Goal: Download file/media

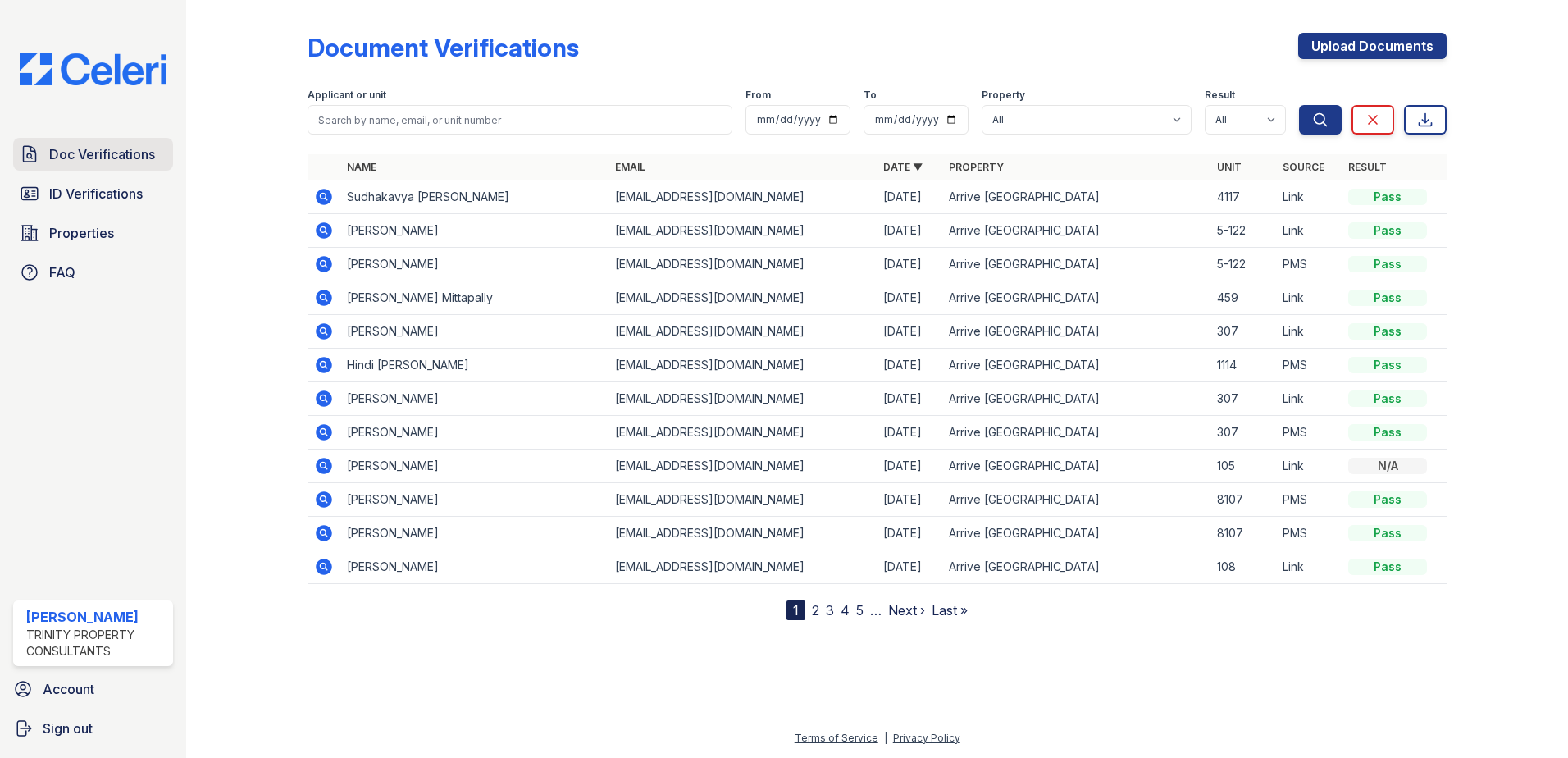
click at [74, 164] on span "Doc Verifications" at bounding box center [102, 153] width 106 height 20
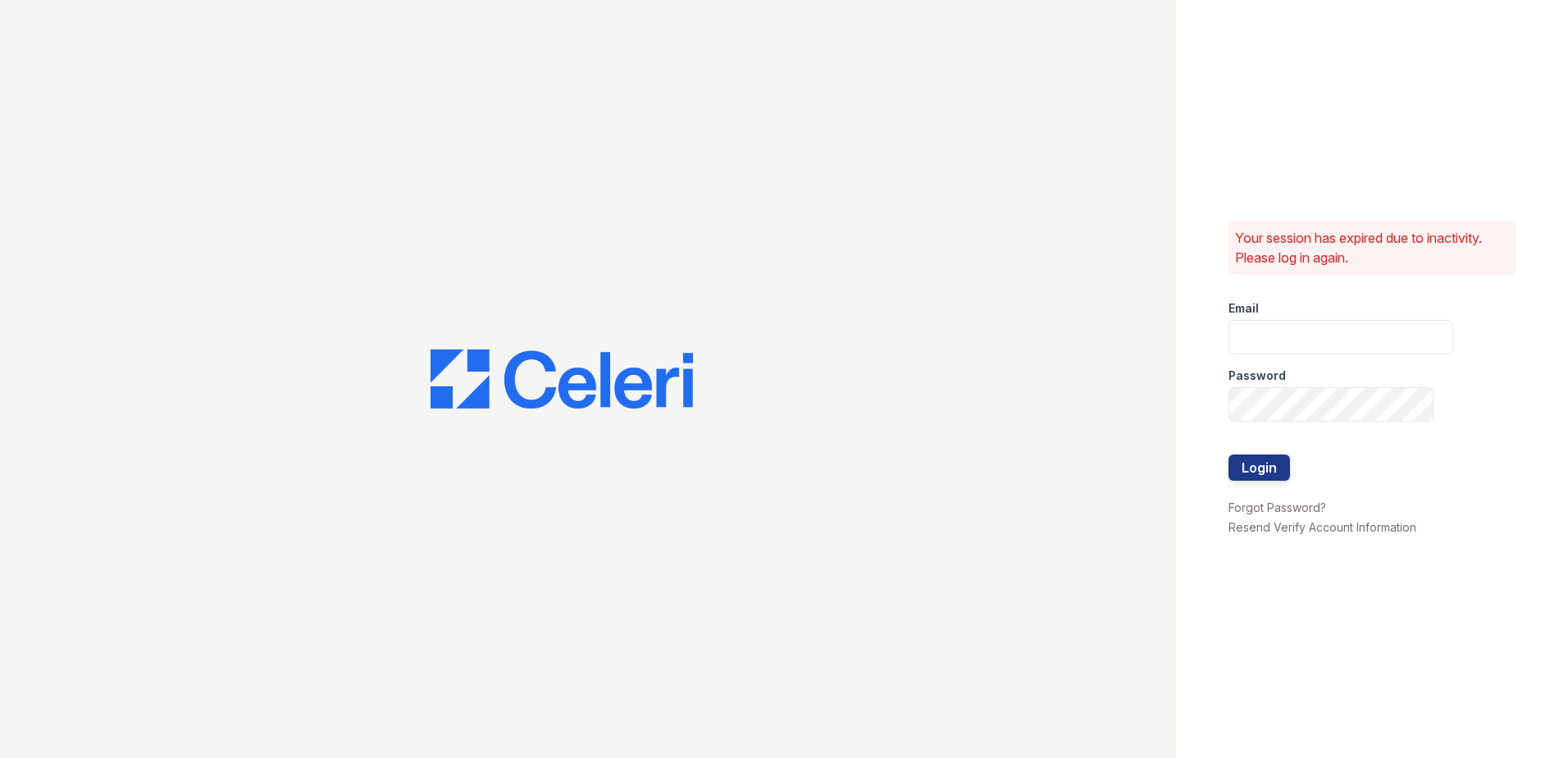
type input "fbarco@trinity-pm.com"
click at [1267, 465] on button "Login" at bounding box center [1259, 467] width 62 height 26
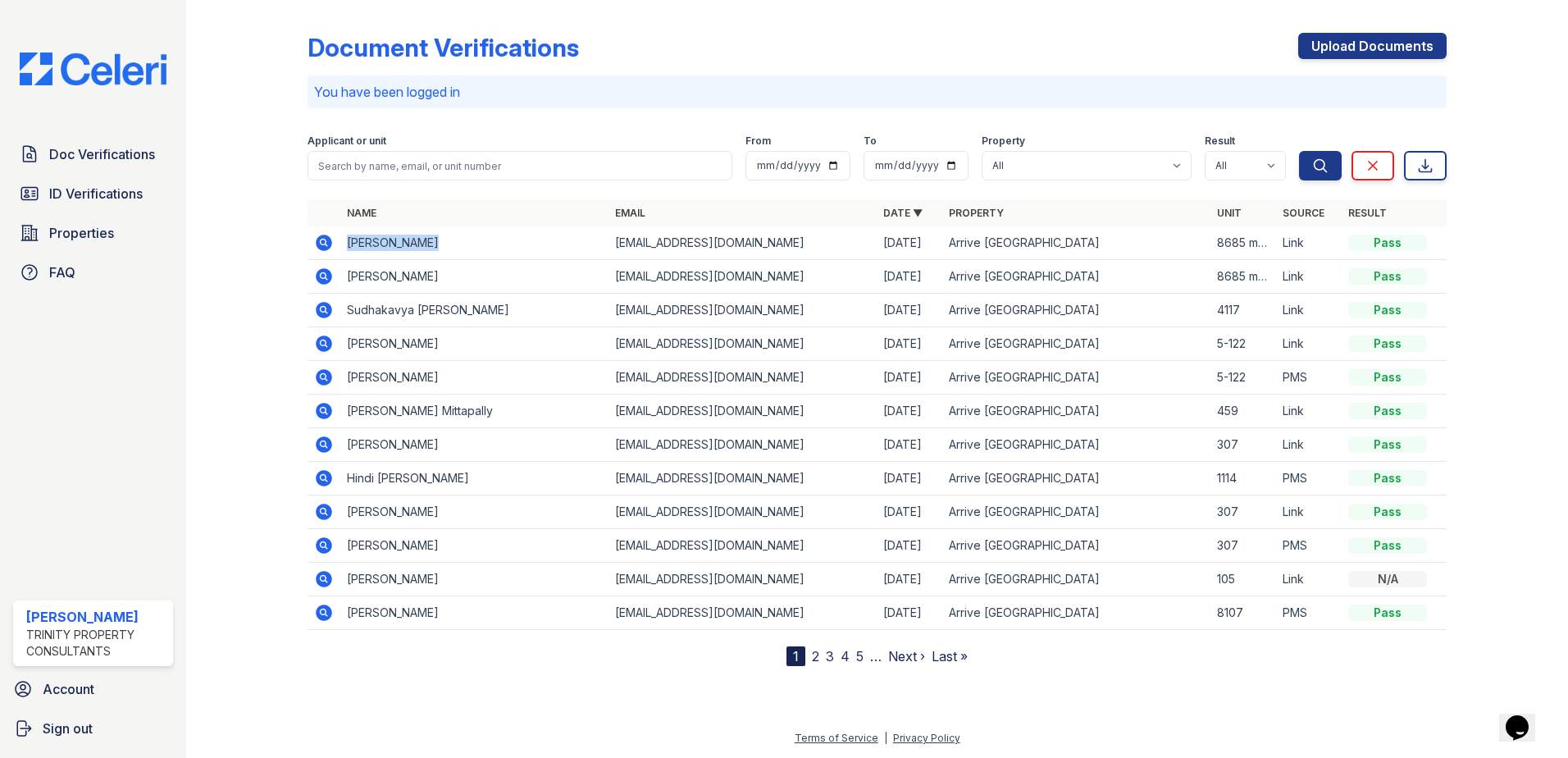
drag, startPoint x: 349, startPoint y: 244, endPoint x: 418, endPoint y: 244, distance: 69.0
click at [418, 244] on td "[PERSON_NAME]" at bounding box center [474, 243] width 268 height 34
drag, startPoint x: 418, startPoint y: 244, endPoint x: 389, endPoint y: 244, distance: 29.0
copy td "[PERSON_NAME]"
click at [323, 244] on icon at bounding box center [322, 241] width 4 height 4
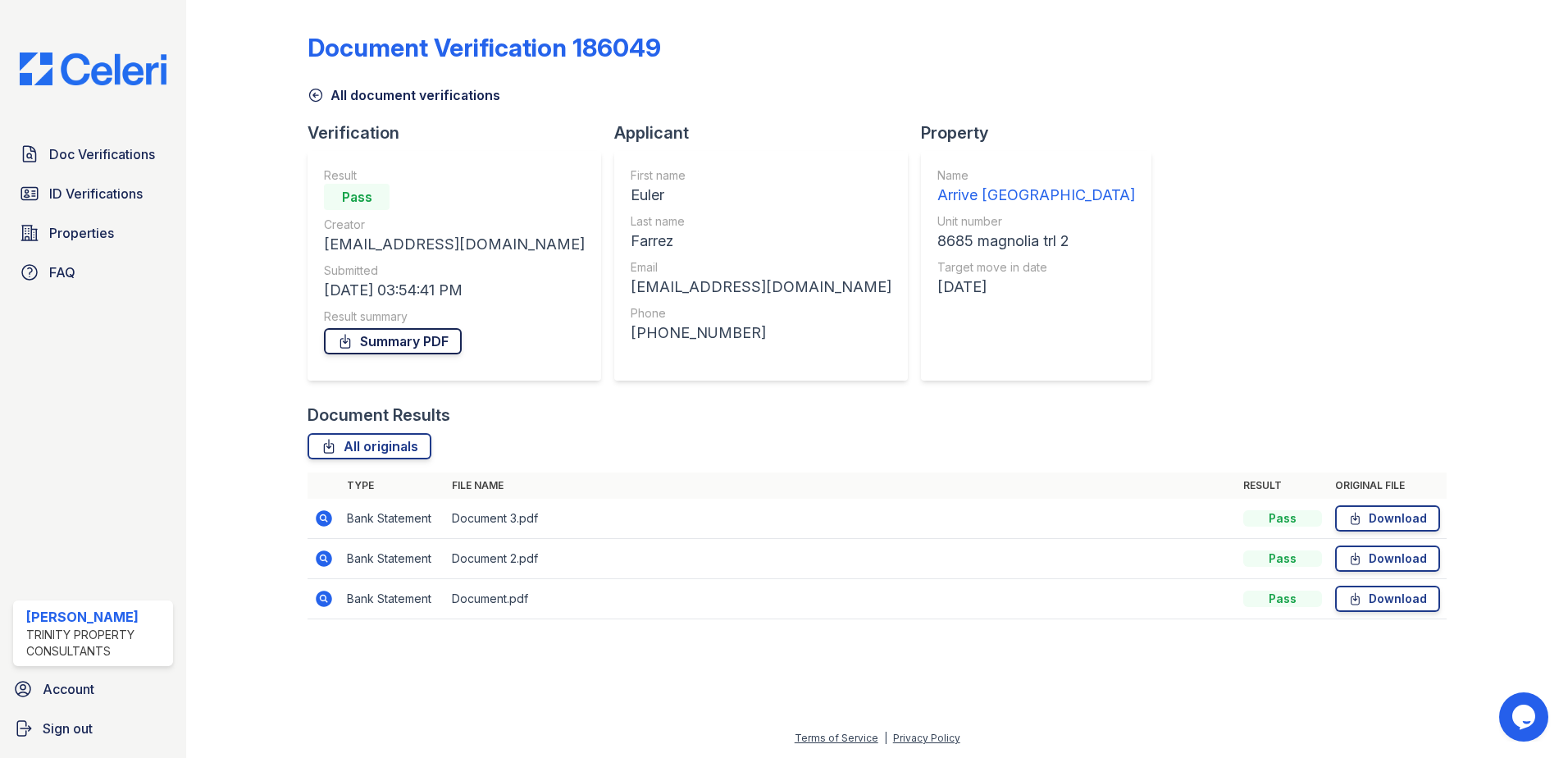
click at [432, 337] on link "Summary PDF" at bounding box center [392, 341] width 137 height 26
click at [1401, 519] on link "Download" at bounding box center [1387, 518] width 105 height 26
click at [1375, 550] on link "Download" at bounding box center [1387, 558] width 105 height 26
click at [1375, 599] on link "Download" at bounding box center [1387, 598] width 105 height 26
click at [102, 156] on span "Doc Verifications" at bounding box center [102, 153] width 106 height 20
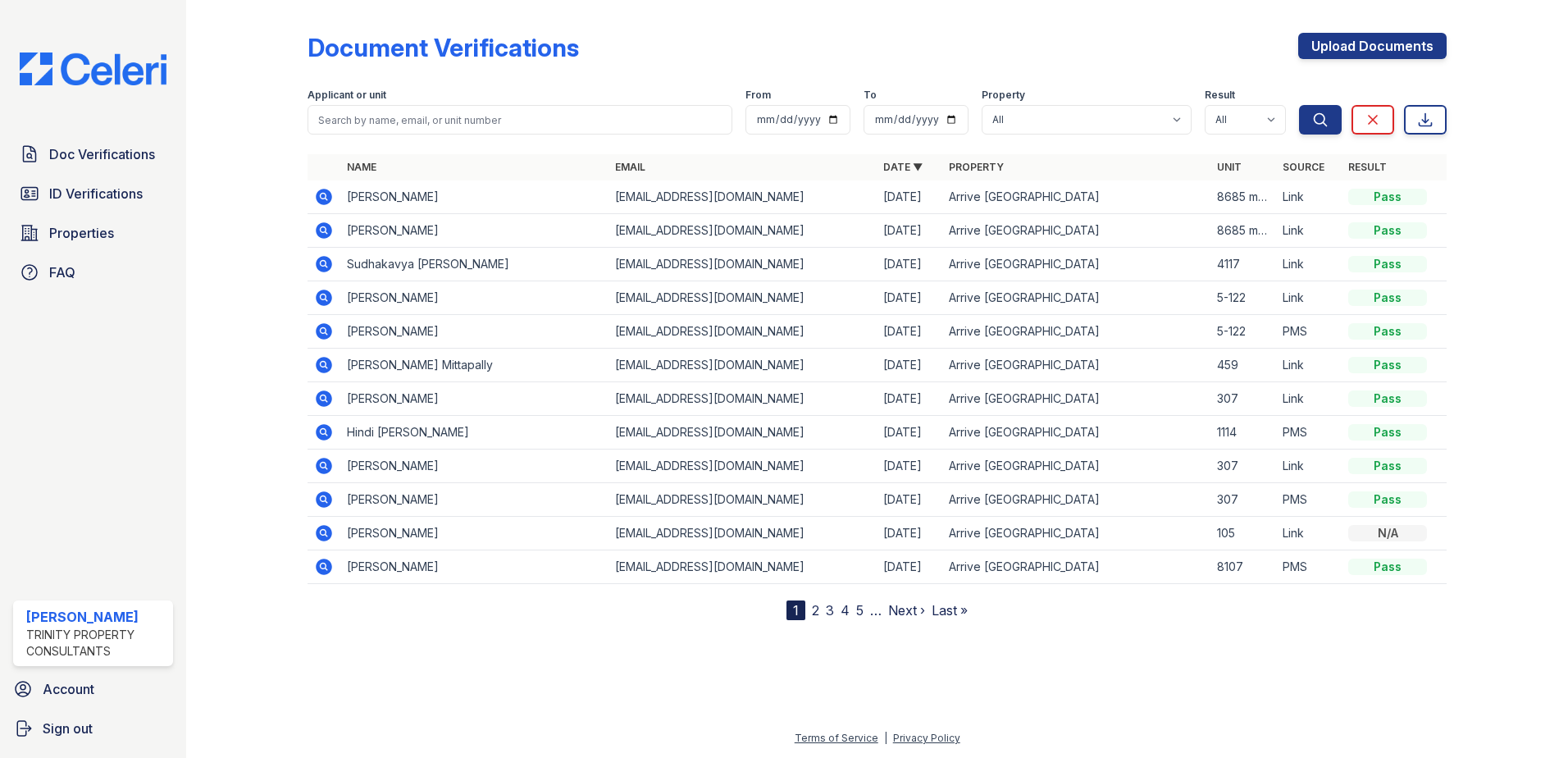
drag, startPoint x: 347, startPoint y: 262, endPoint x: 517, endPoint y: 255, distance: 170.1
click at [517, 255] on td "Sudhakavya [PERSON_NAME]" at bounding box center [474, 265] width 268 height 34
drag, startPoint x: 517, startPoint y: 255, endPoint x: 503, endPoint y: 261, distance: 15.2
copy td "Sudhakavya [PERSON_NAME]"
click at [326, 265] on icon at bounding box center [323, 264] width 20 height 20
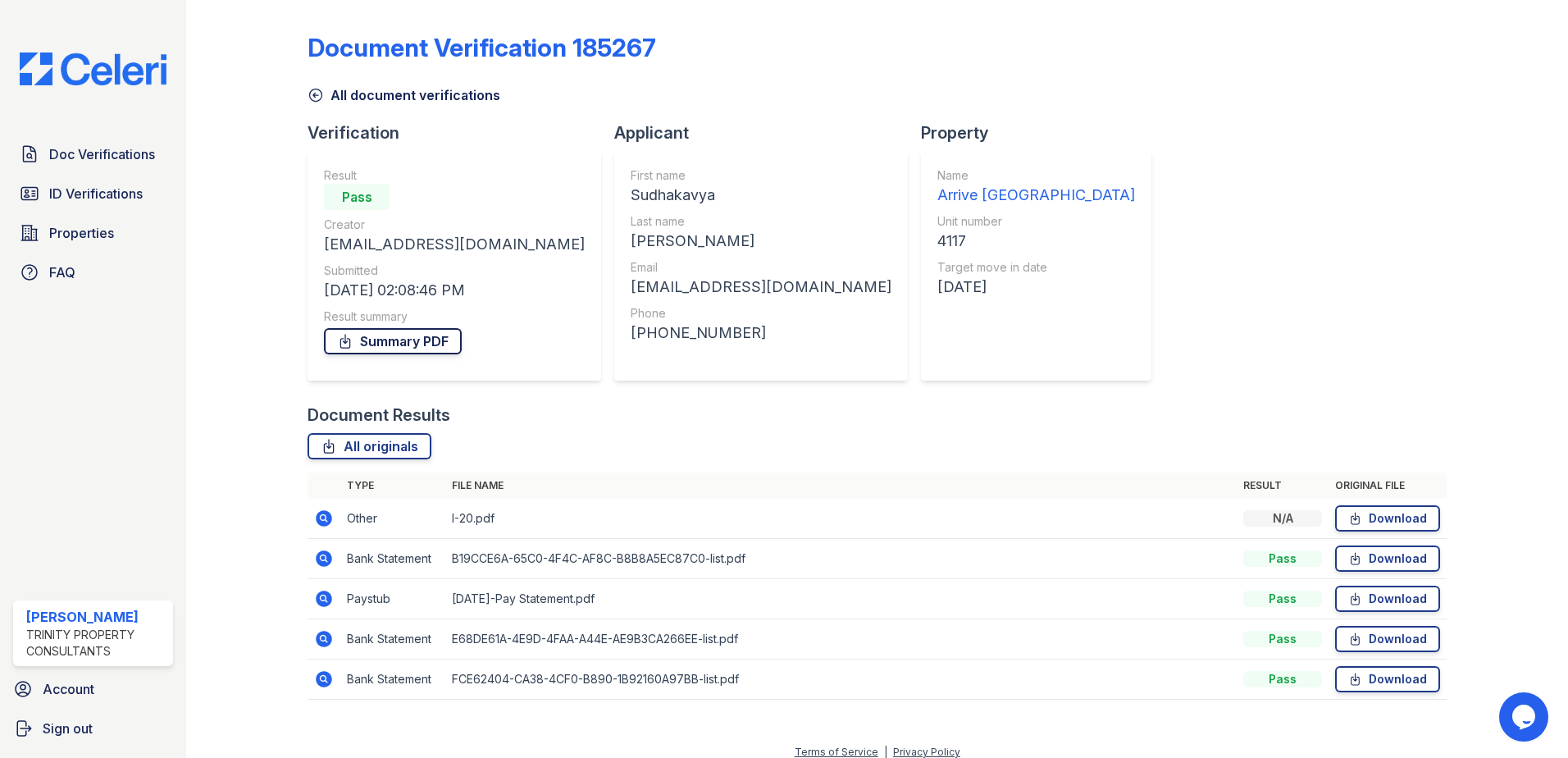
click at [442, 341] on link "Summary PDF" at bounding box center [392, 341] width 137 height 26
click at [1375, 555] on link "Download" at bounding box center [1387, 558] width 105 height 26
click at [1347, 639] on icon at bounding box center [1354, 639] width 14 height 17
click at [1368, 674] on link "Download" at bounding box center [1387, 679] width 105 height 26
click at [98, 161] on span "Doc Verifications" at bounding box center [102, 153] width 106 height 20
